Goal: Go to known website: Access a specific website the user already knows

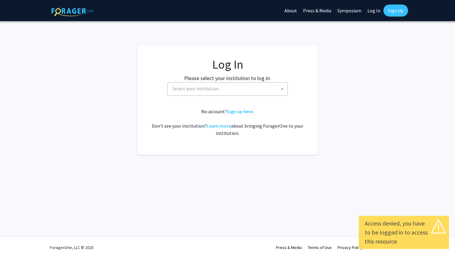
select select
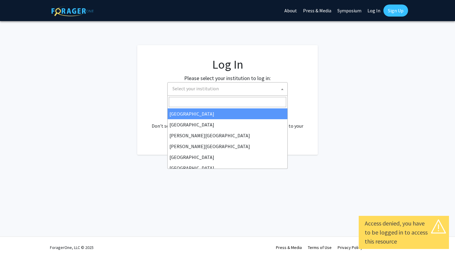
click at [210, 88] on span "Select your institution" at bounding box center [196, 89] width 46 height 6
click at [349, 45] on fg-login "Log In Please select your institution to log in: Baylor University Brandeis Uni…" at bounding box center [227, 100] width 455 height 110
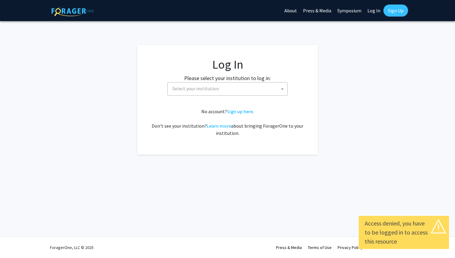
click at [236, 91] on span "Select your institution" at bounding box center [228, 89] width 117 height 12
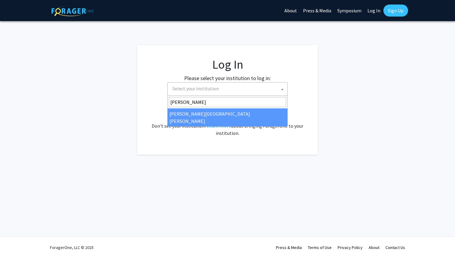
type input "john"
select select "1"
